Goal: Navigation & Orientation: Find specific page/section

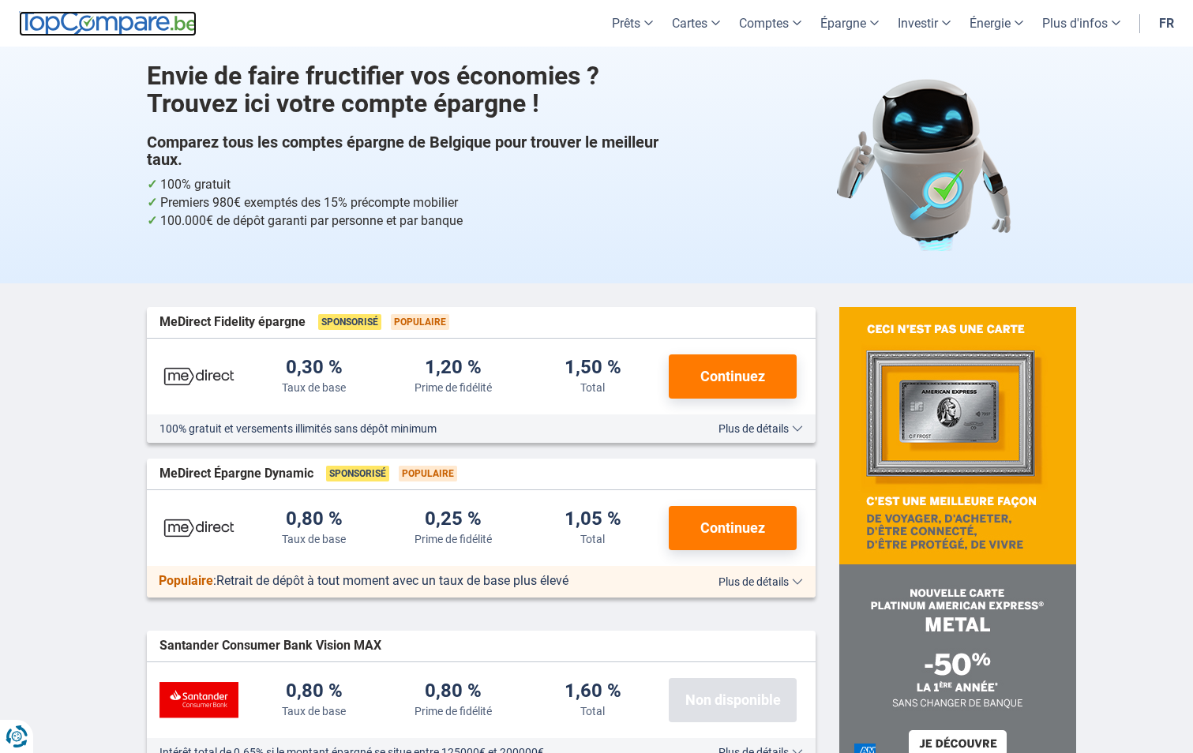
click at [134, 26] on img at bounding box center [108, 23] width 178 height 25
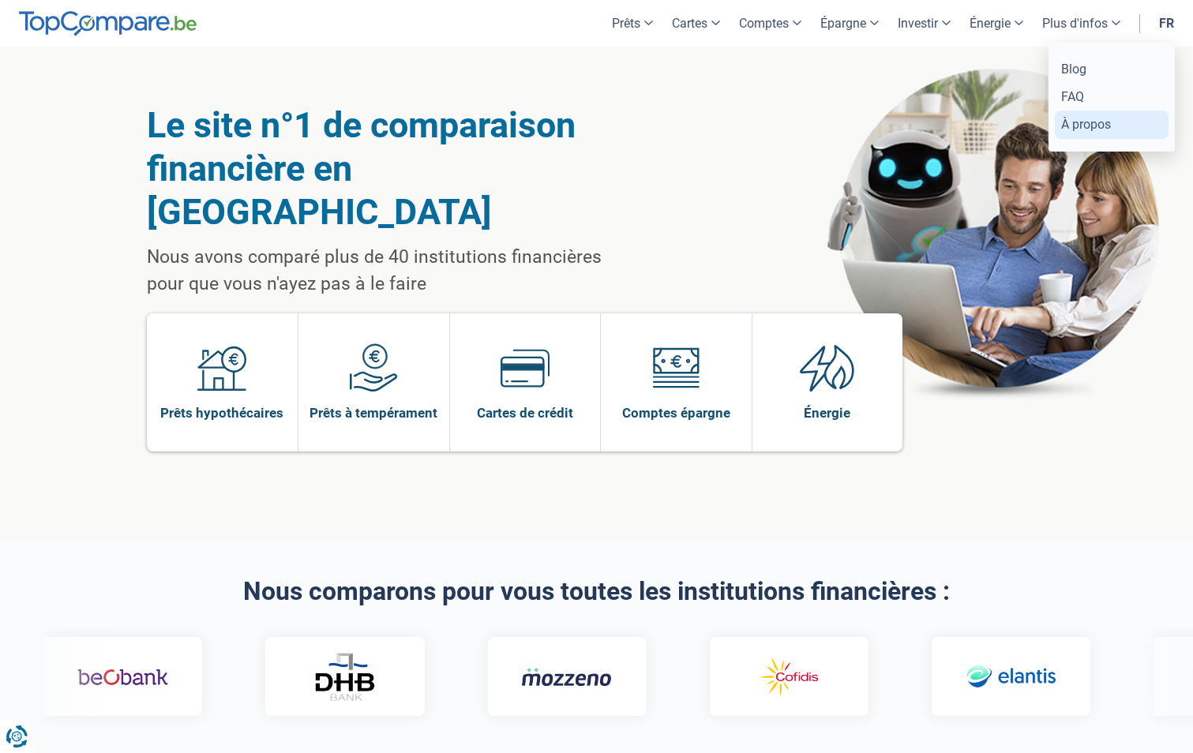
click at [1094, 130] on link "À propos" at bounding box center [1112, 125] width 114 height 28
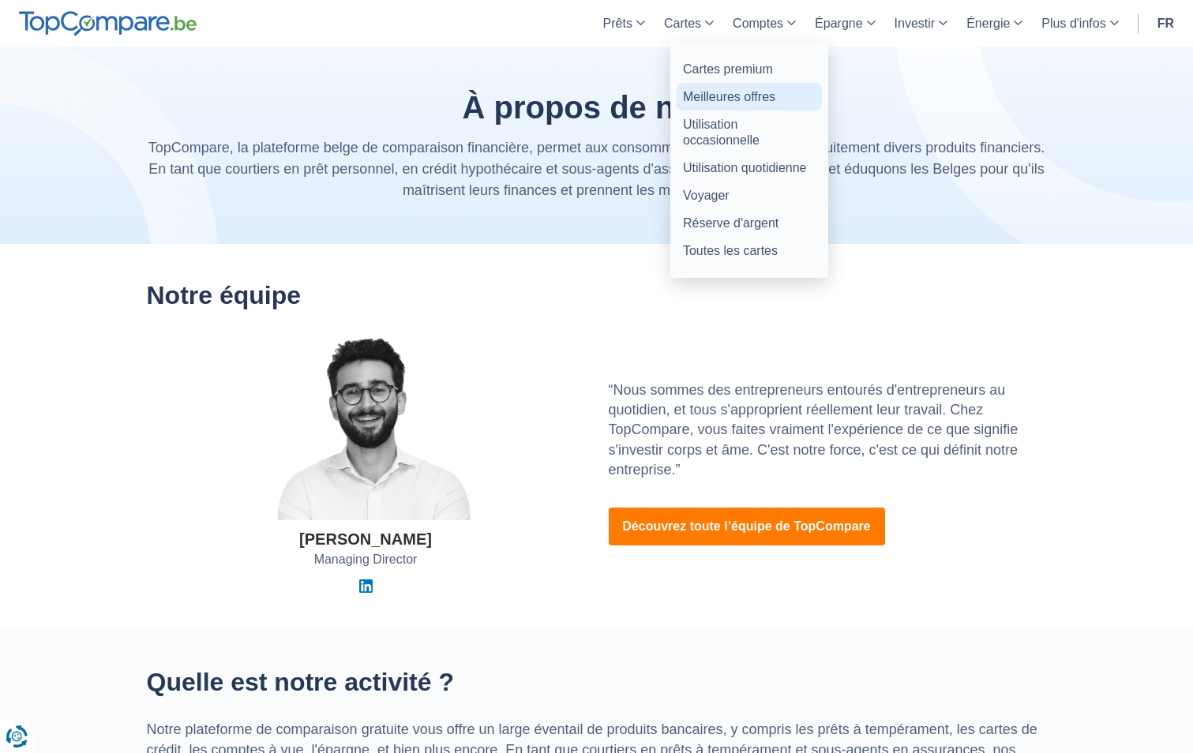
click at [729, 99] on link "Meilleures offres" at bounding box center [749, 97] width 145 height 28
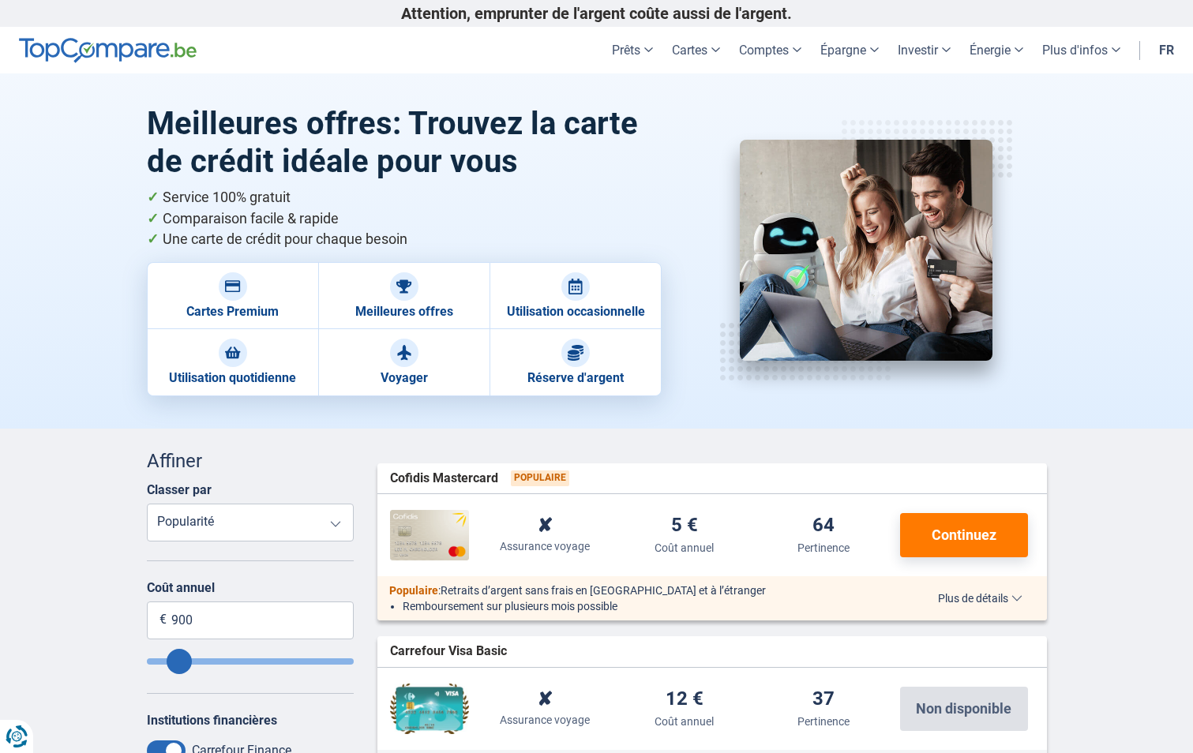
drag, startPoint x: 220, startPoint y: 48, endPoint x: 74, endPoint y: 54, distance: 146.2
click at [74, 54] on header "Prêts Prêt personnel Prêt hypothécaire Prêt voiture Prêt travaux Cartes Cartes …" at bounding box center [596, 50] width 1193 height 47
drag, startPoint x: 74, startPoint y: 54, endPoint x: 280, endPoint y: 21, distance: 207.9
click at [280, 21] on p "Attention, emprunter de l'argent coûte aussi de l'argent." at bounding box center [597, 13] width 900 height 19
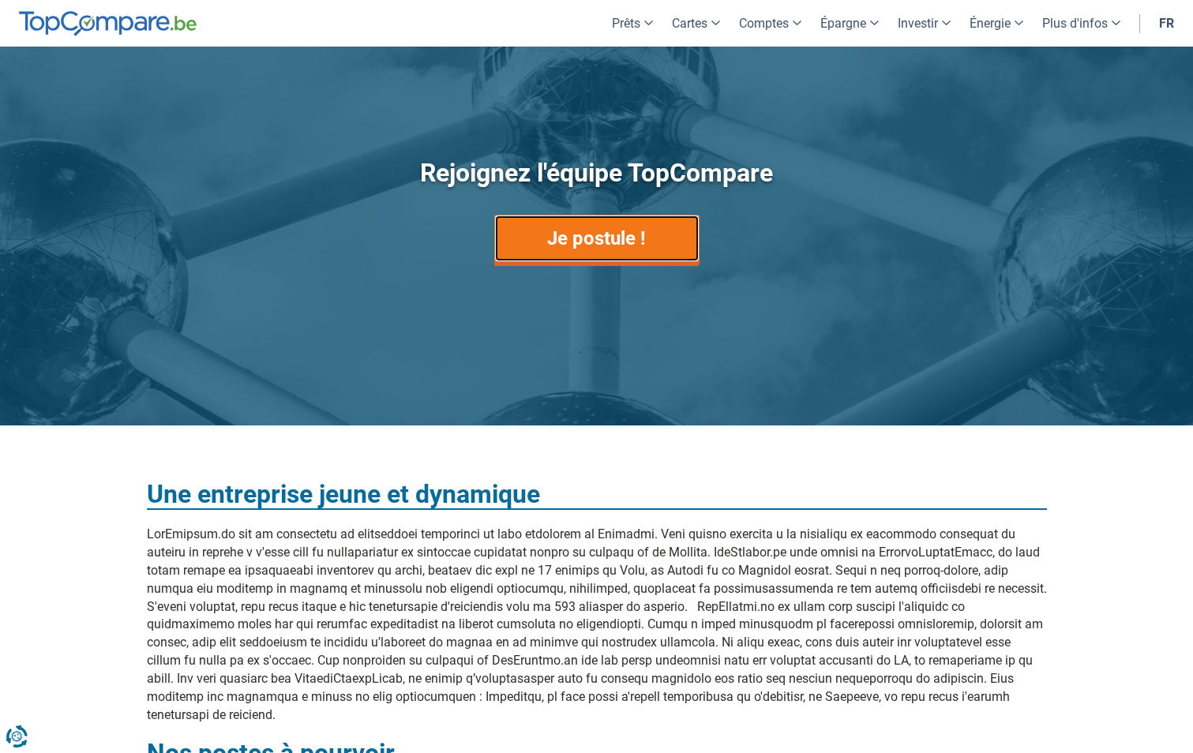
click at [655, 235] on link "Je postule !" at bounding box center [596, 238] width 205 height 47
click at [613, 245] on link "Je postule !" at bounding box center [596, 238] width 205 height 47
